Goal: Task Accomplishment & Management: Manage account settings

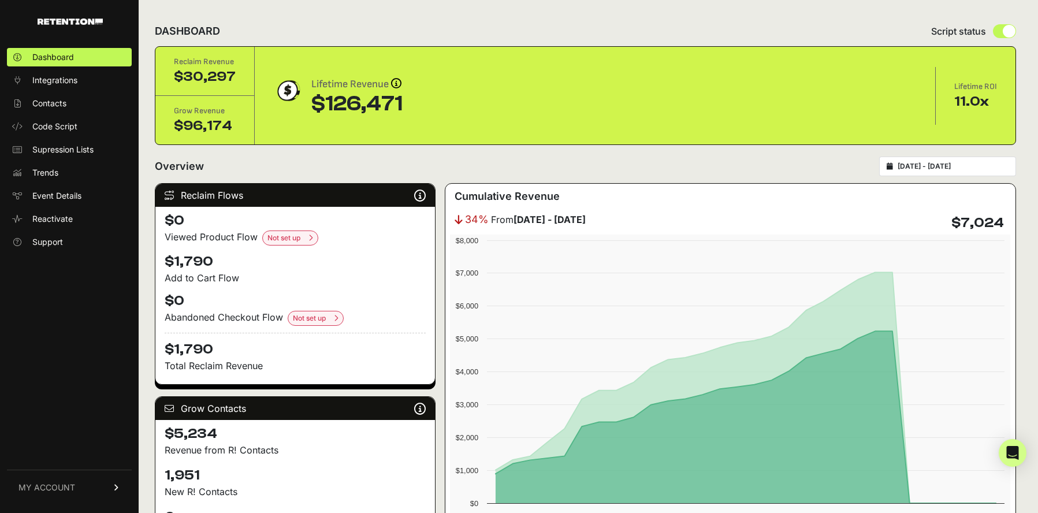
click at [82, 486] on link "MY ACCOUNT" at bounding box center [69, 487] width 125 height 35
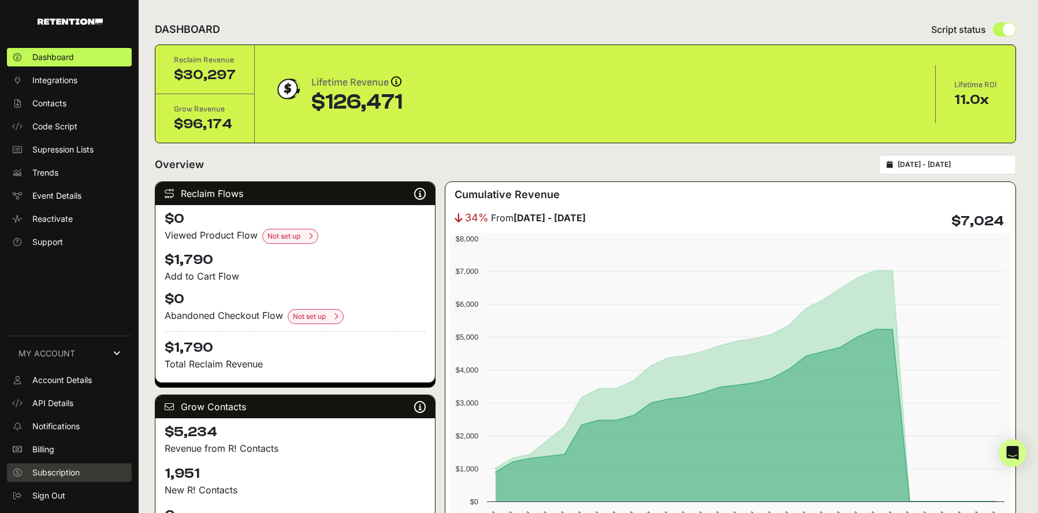
click at [44, 473] on span "Subscription" at bounding box center [55, 473] width 47 height 12
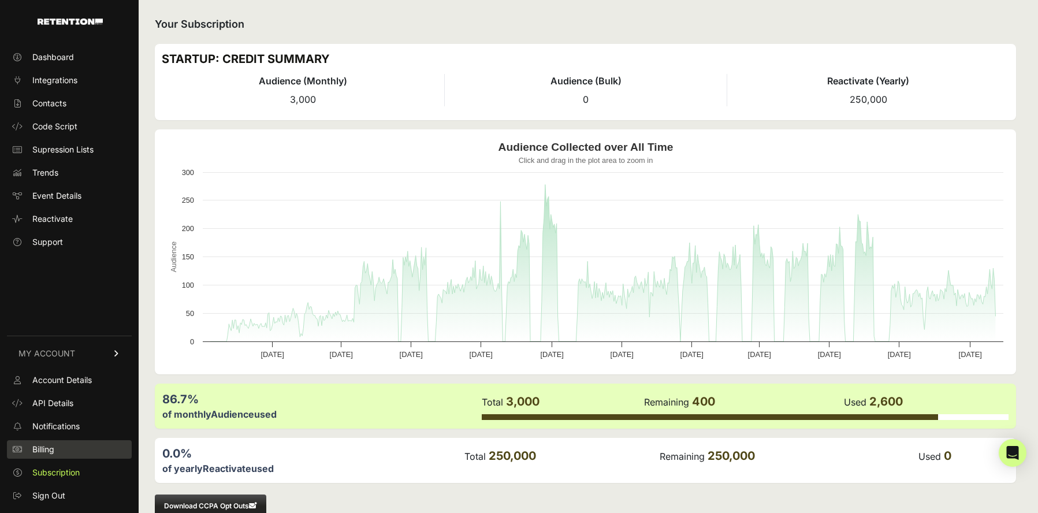
click at [44, 447] on span "Billing" at bounding box center [43, 450] width 22 height 12
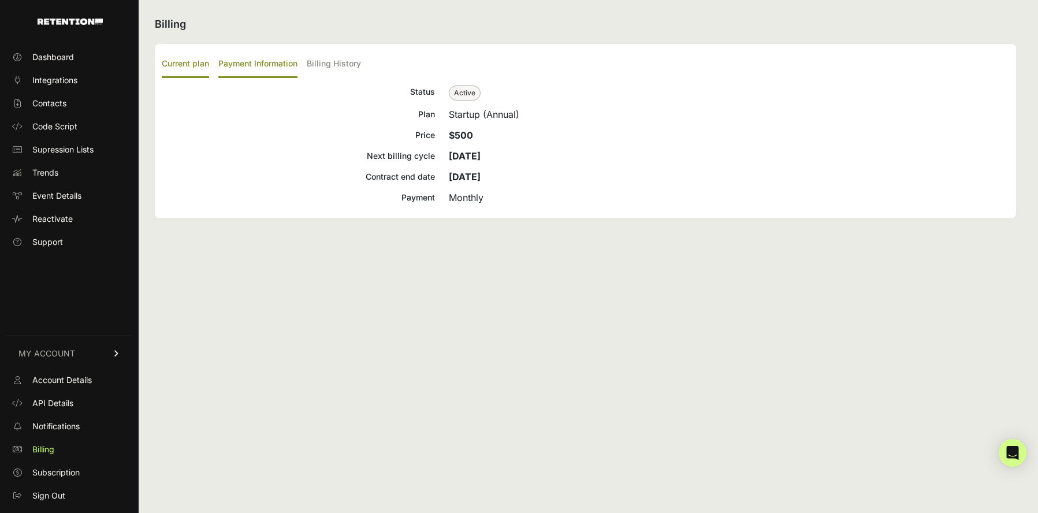
click at [271, 69] on label "Payment Information" at bounding box center [257, 64] width 79 height 27
click at [0, 0] on input "Payment Information" at bounding box center [0, 0] width 0 height 0
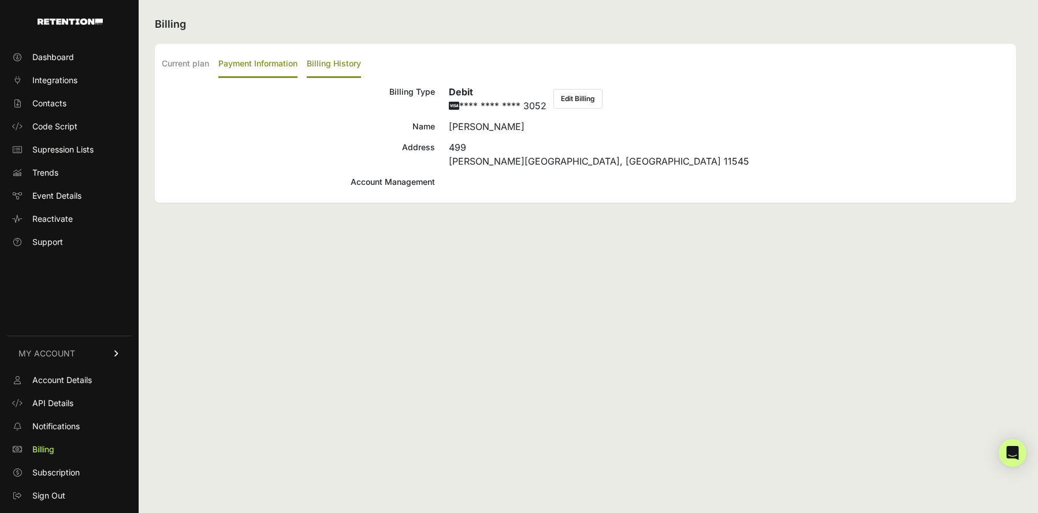
click at [319, 62] on label "Billing History" at bounding box center [334, 64] width 54 height 27
click at [0, 0] on input "Billing History" at bounding box center [0, 0] width 0 height 0
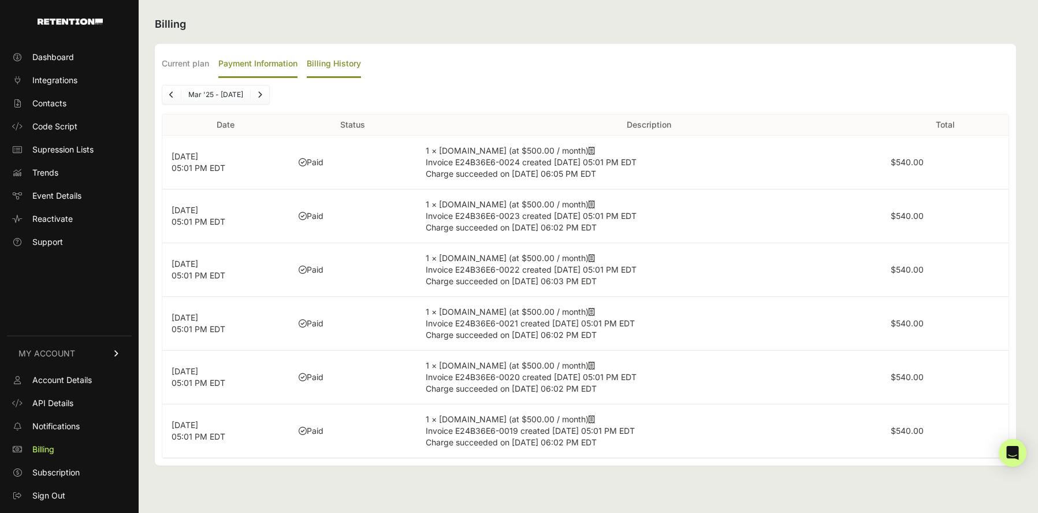
click at [267, 62] on label "Payment Information" at bounding box center [257, 64] width 79 height 27
click at [0, 0] on input "Payment Information" at bounding box center [0, 0] width 0 height 0
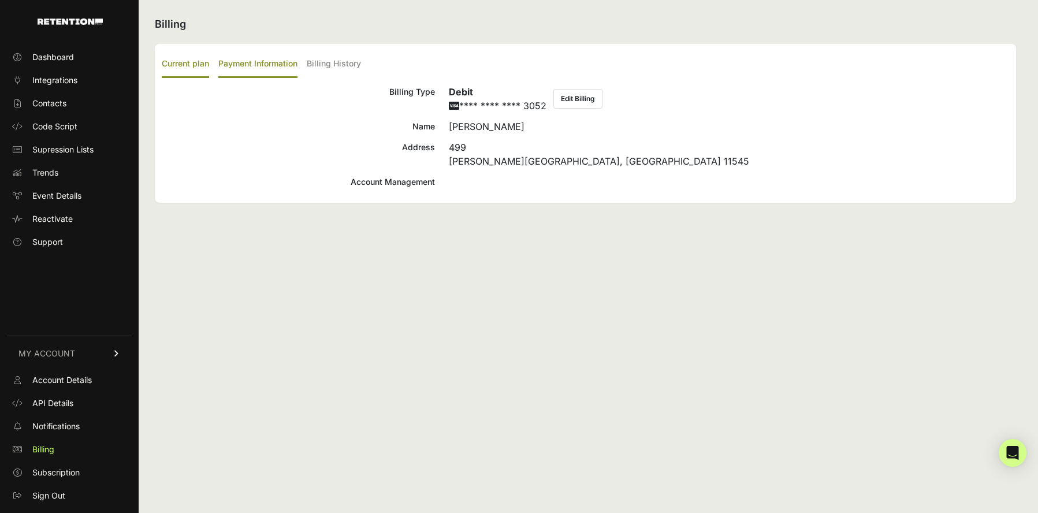
click at [194, 64] on label "Current plan" at bounding box center [185, 64] width 47 height 27
click at [0, 0] on input "Current plan" at bounding box center [0, 0] width 0 height 0
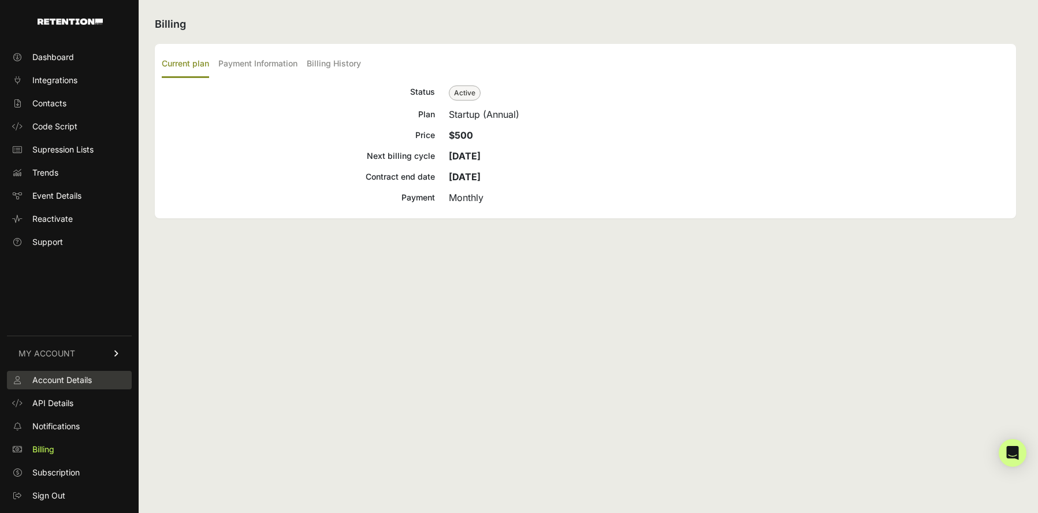
click at [62, 375] on span "Account Details" at bounding box center [61, 380] width 59 height 12
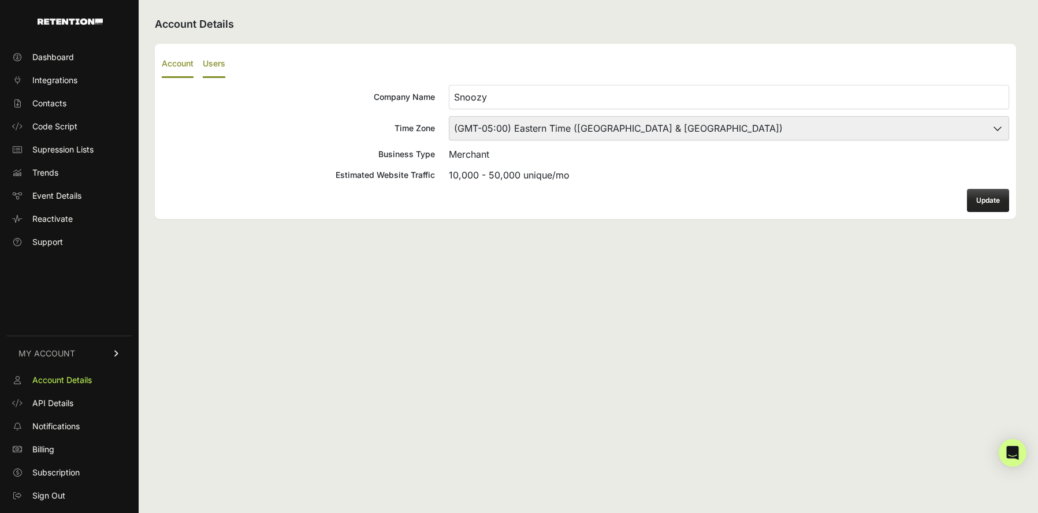
click at [218, 59] on label "Users" at bounding box center [214, 64] width 23 height 27
click at [0, 0] on input "Users" at bounding box center [0, 0] width 0 height 0
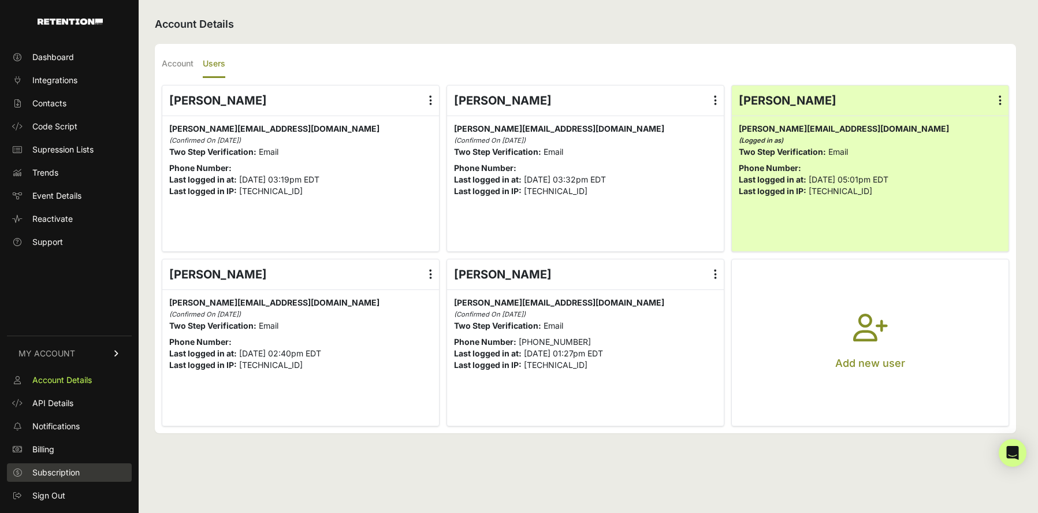
click at [69, 471] on span "Subscription" at bounding box center [55, 473] width 47 height 12
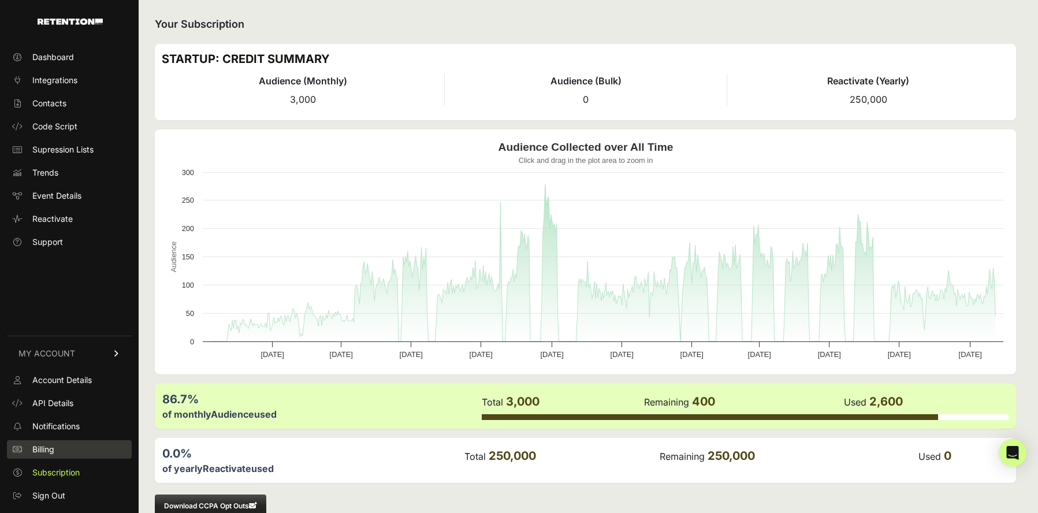
click at [46, 445] on span "Billing" at bounding box center [43, 450] width 22 height 12
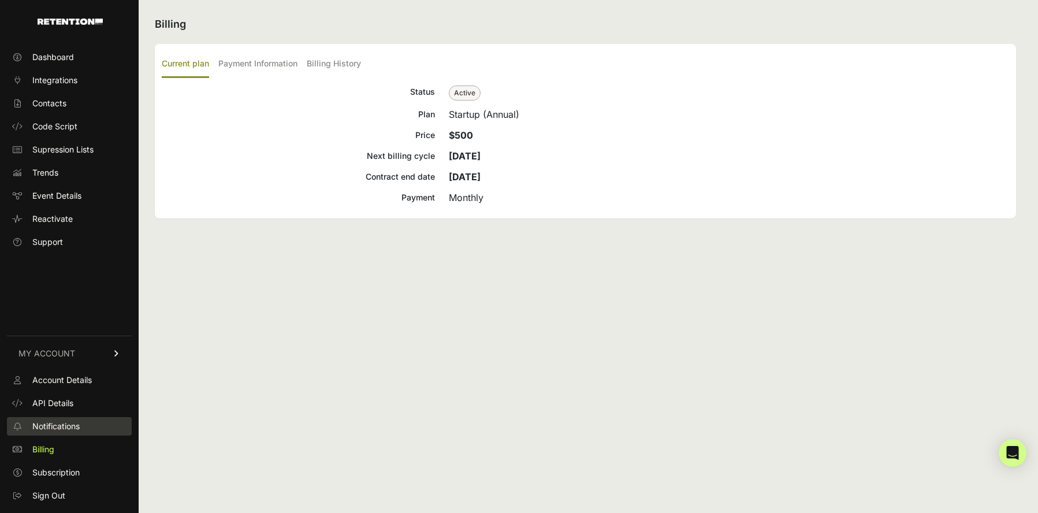
click at [49, 422] on span "Notifications" at bounding box center [55, 427] width 47 height 12
